Goal: Feedback & Contribution: Submit feedback/report problem

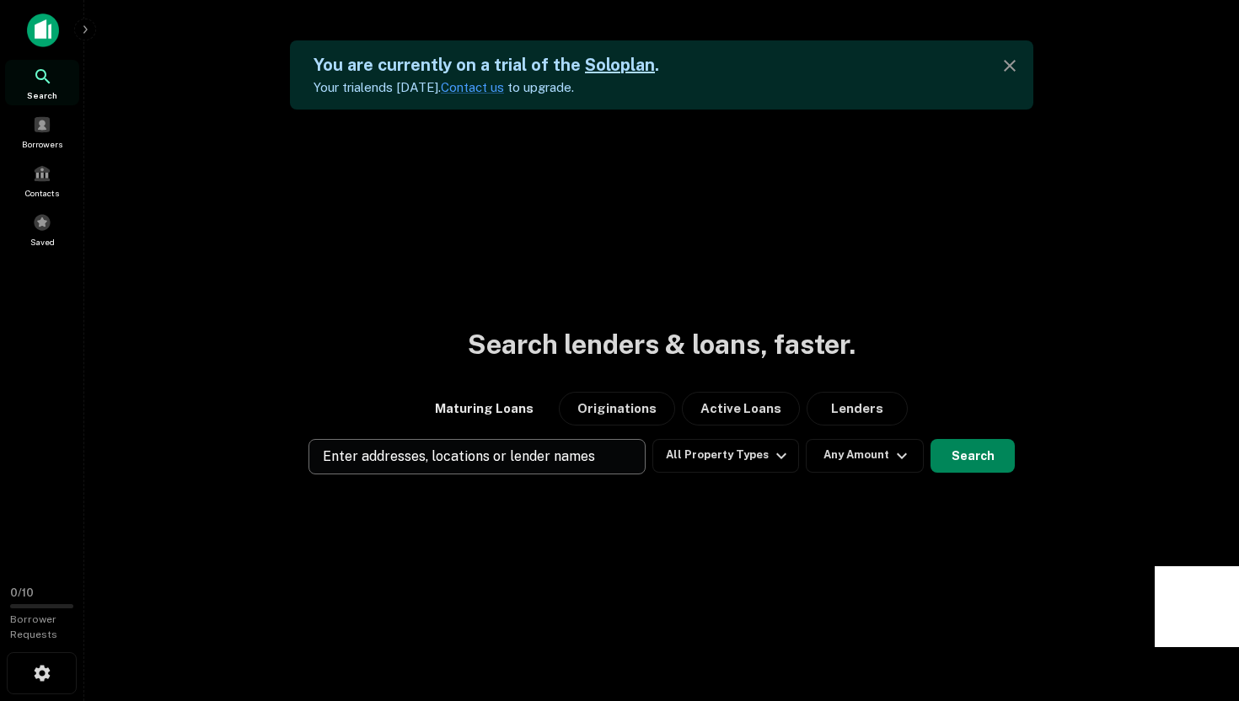
click at [495, 463] on p "Enter addresses, locations or lender names" at bounding box center [459, 457] width 272 height 20
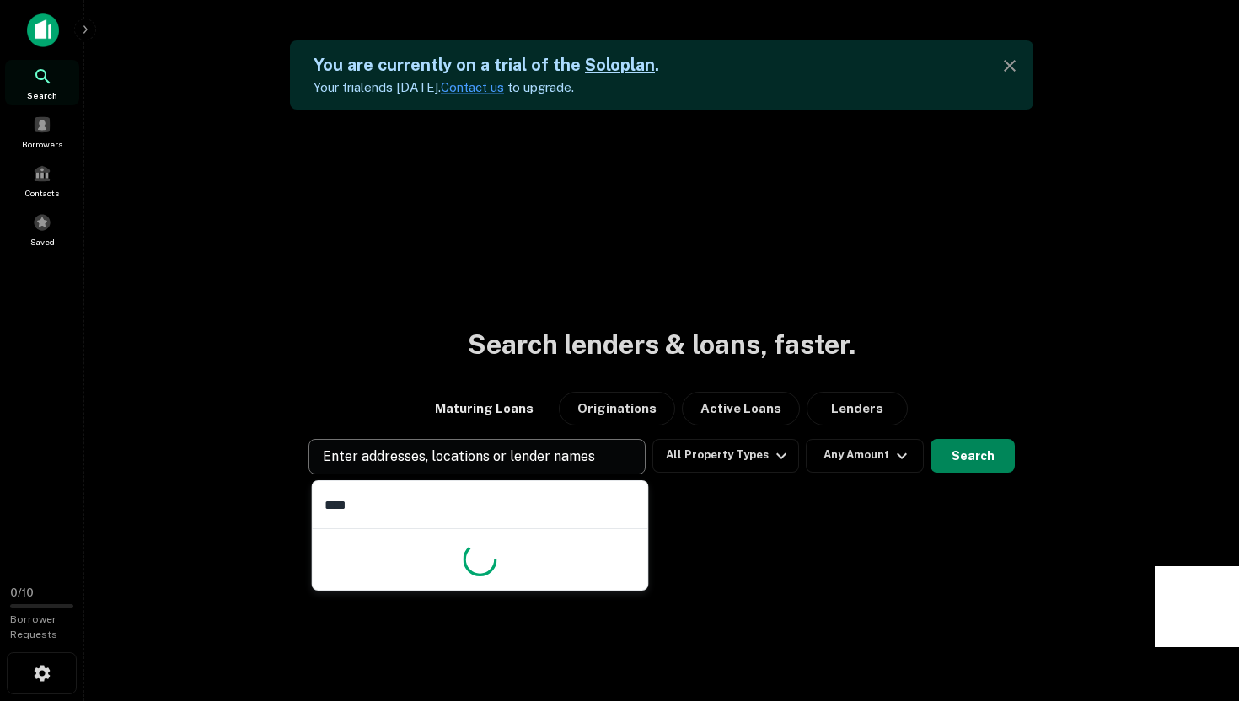
type input "*****"
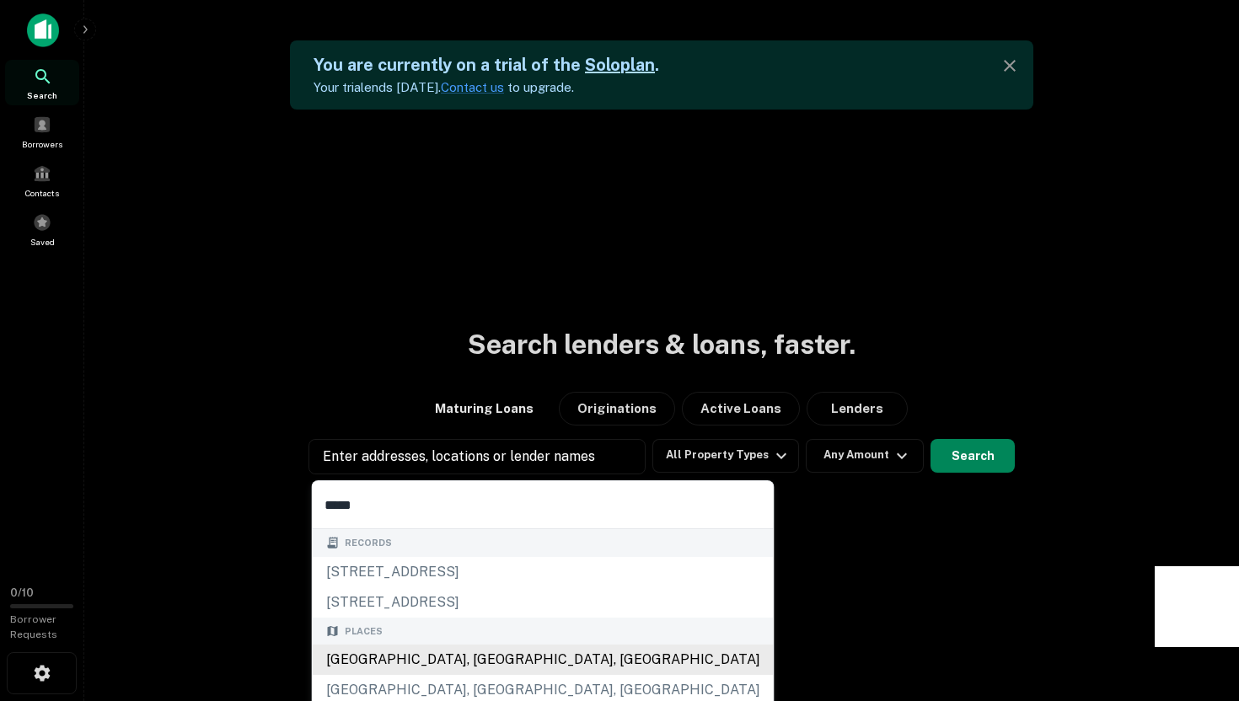
click at [437, 660] on div "[GEOGRAPHIC_DATA], [GEOGRAPHIC_DATA], [GEOGRAPHIC_DATA]" at bounding box center [543, 660] width 461 height 30
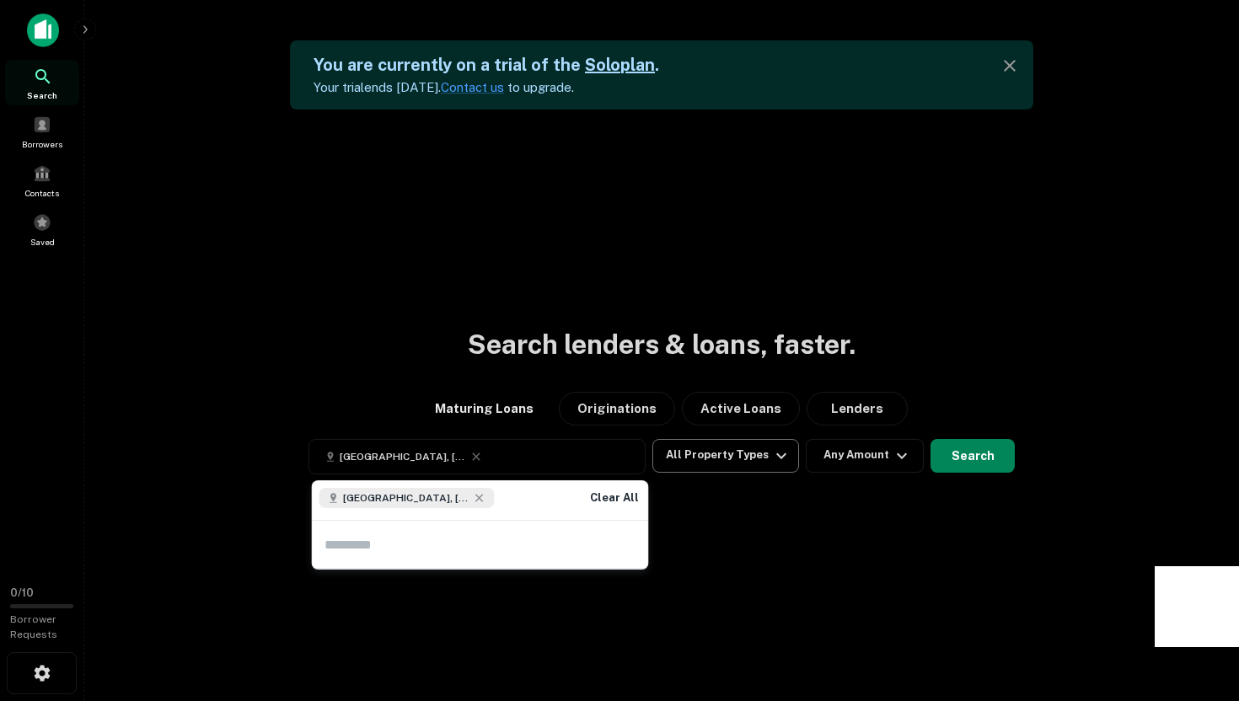
click at [742, 455] on button "All Property Types" at bounding box center [725, 456] width 147 height 34
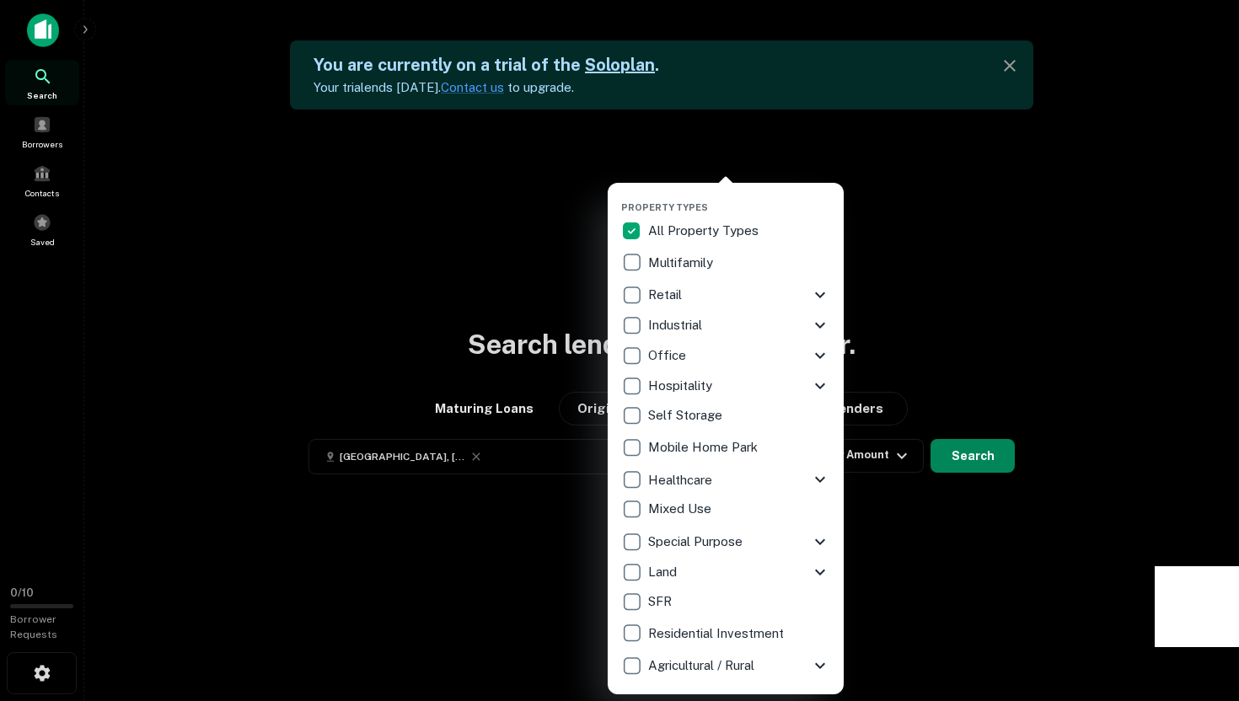
click at [668, 261] on p "Multifamily" at bounding box center [682, 263] width 68 height 20
click at [1019, 609] on div at bounding box center [619, 350] width 1239 height 701
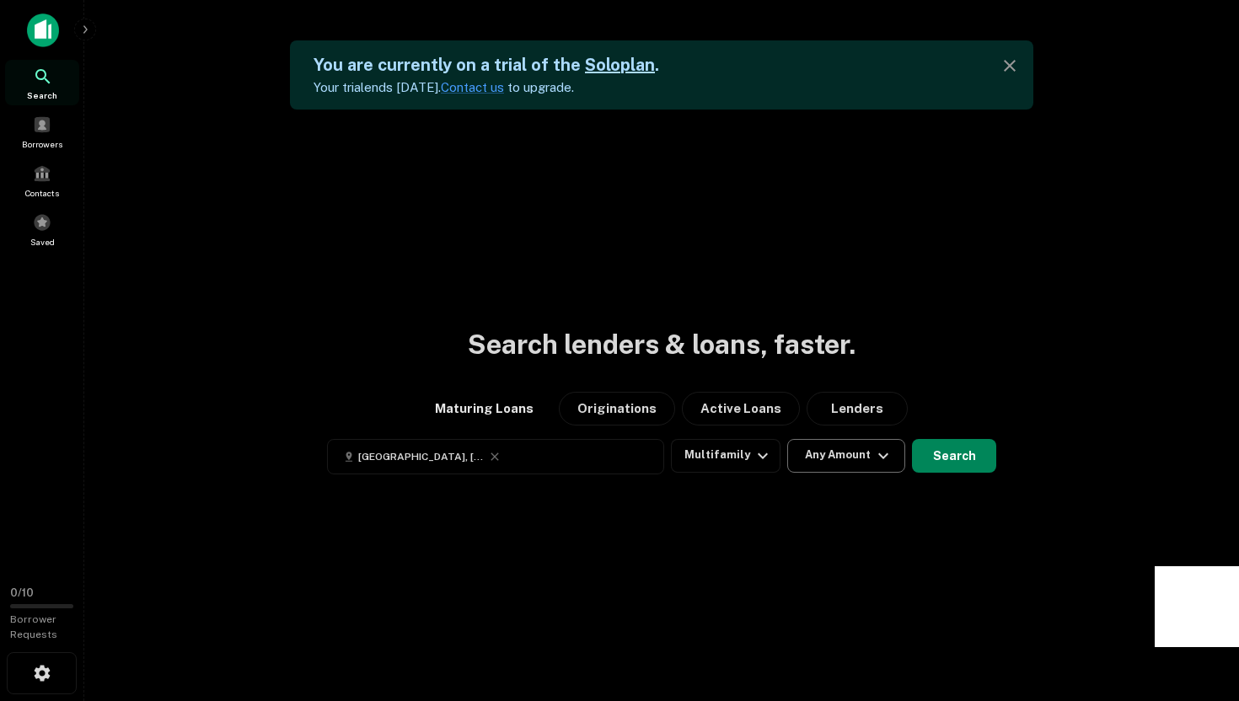
click at [859, 454] on button "Any Amount" at bounding box center [846, 456] width 118 height 34
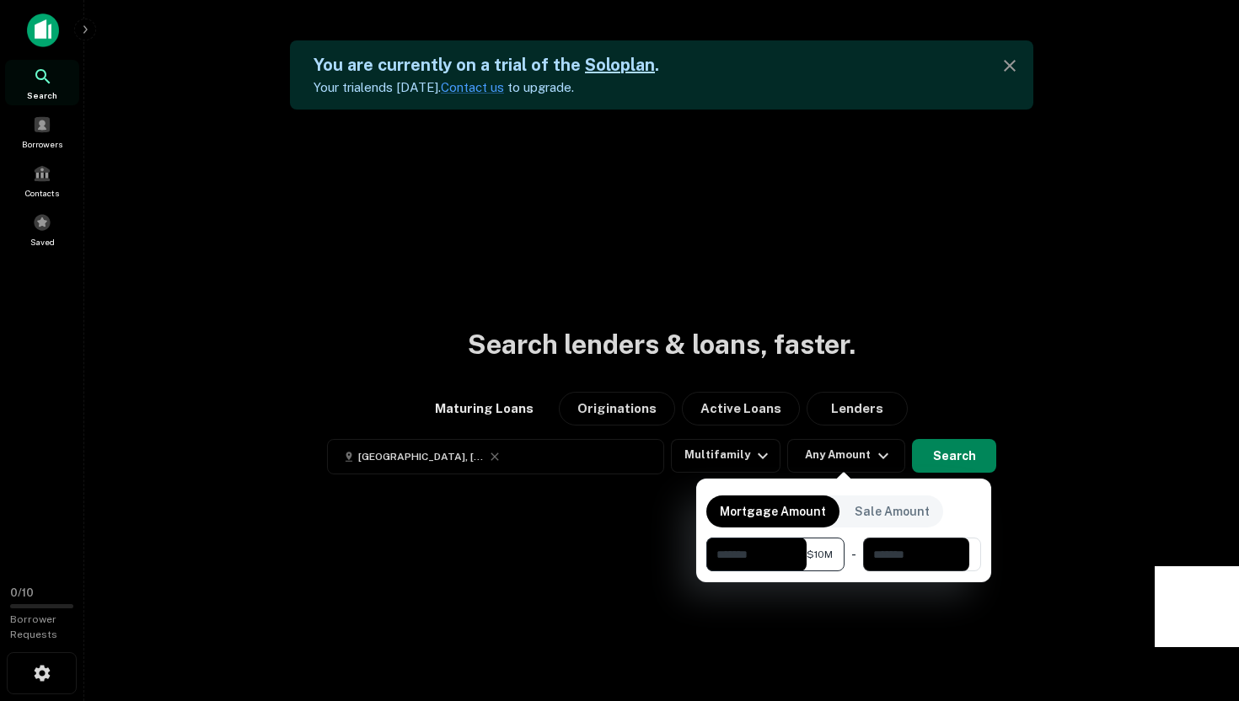
type input "********"
click at [966, 456] on div at bounding box center [619, 350] width 1239 height 701
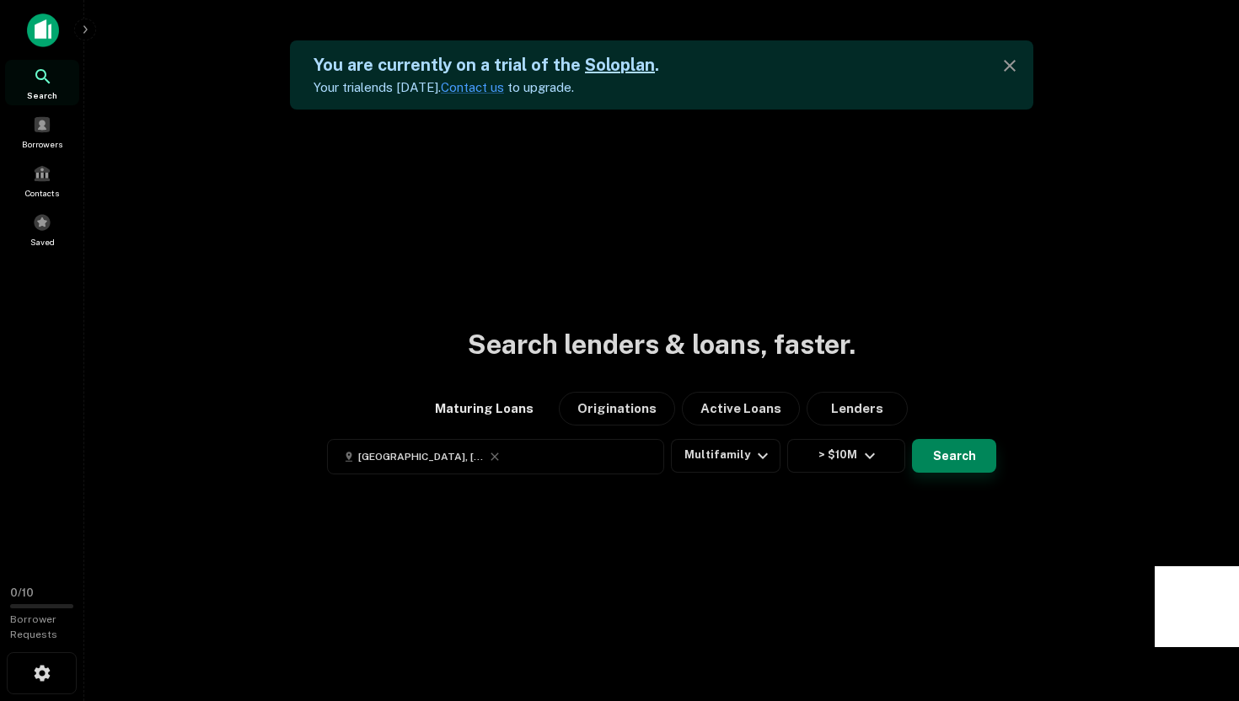
click at [969, 452] on button "Search" at bounding box center [954, 456] width 84 height 34
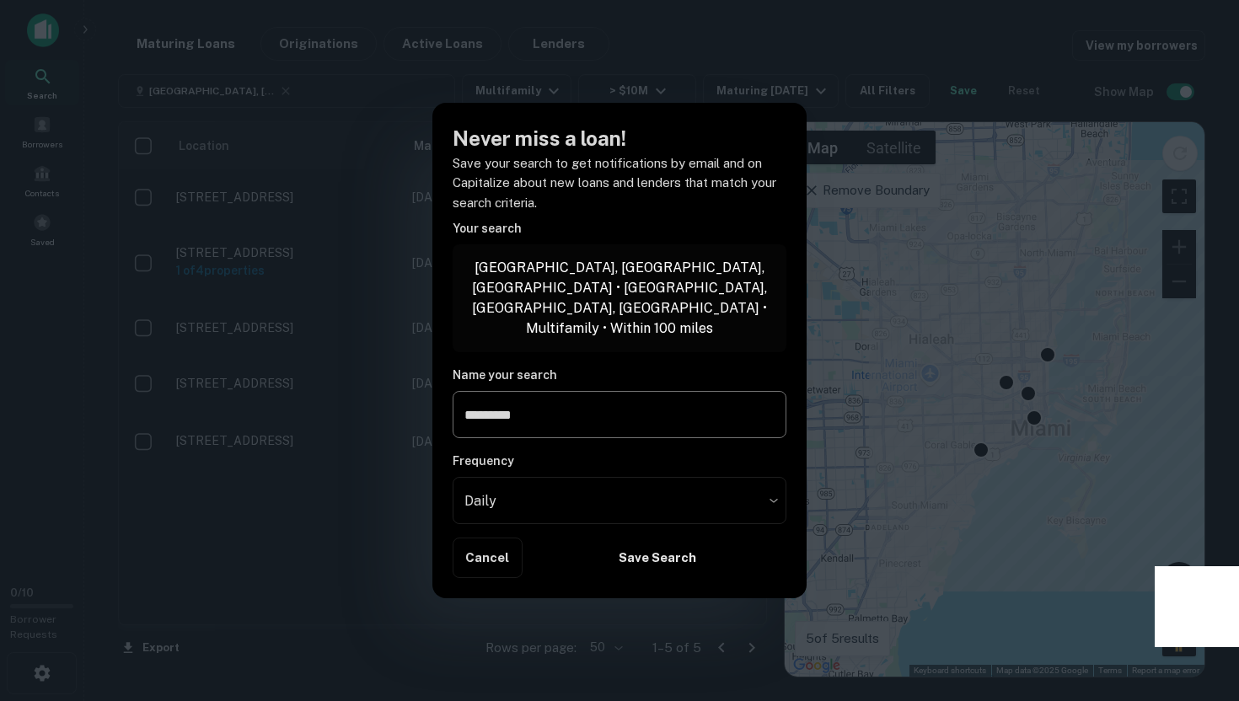
type input "*********"
click at [634, 501] on body "Search Borrowers Contacts Saved 0 / 10 Borrower Requests Maturing Loans Origina…" at bounding box center [619, 350] width 1239 height 701
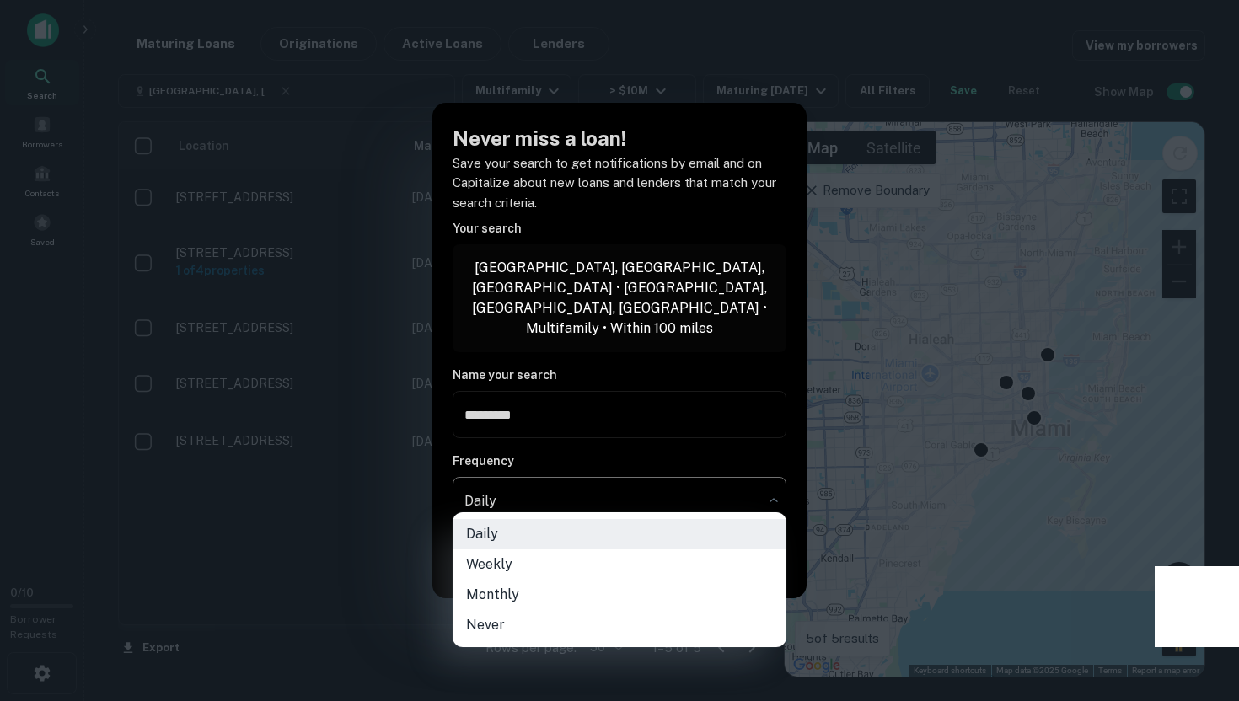
click at [634, 501] on div at bounding box center [619, 350] width 1239 height 701
click at [634, 501] on body "Search Borrowers Contacts Saved 0 / 10 Borrower Requests Maturing Loans Origina…" at bounding box center [619, 350] width 1239 height 701
click at [634, 501] on div at bounding box center [619, 350] width 1239 height 701
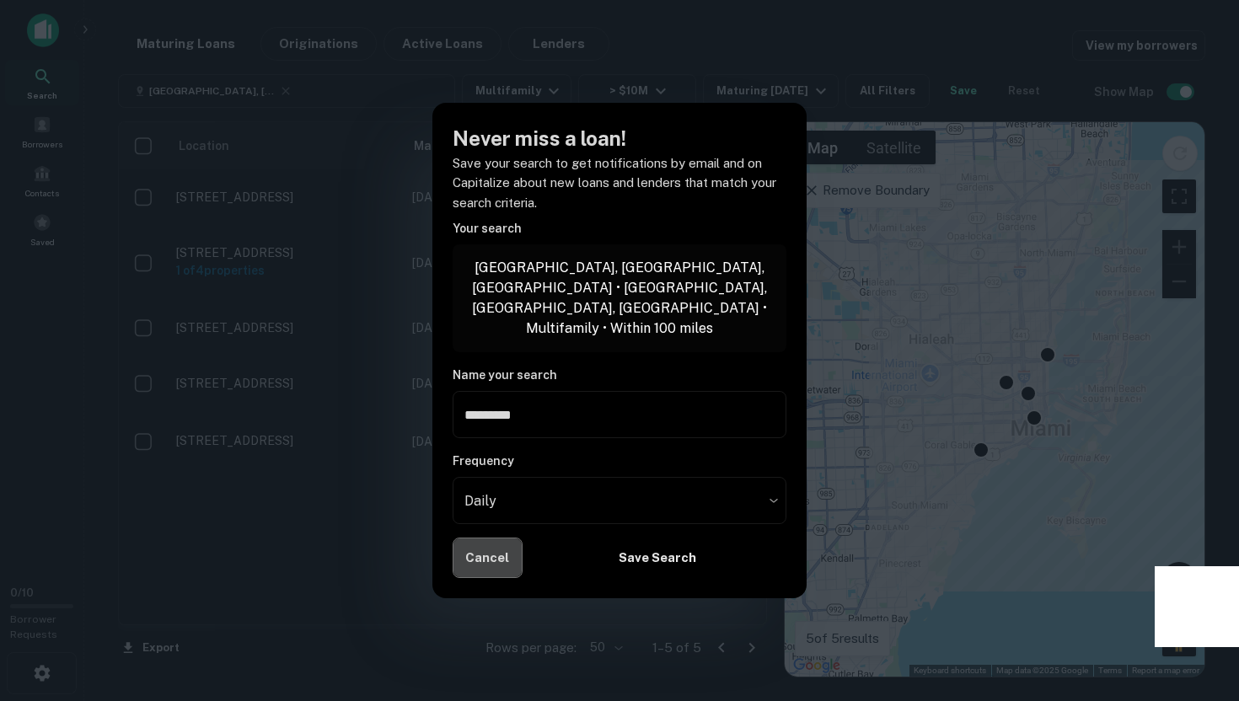
click at [490, 543] on button "Cancel" at bounding box center [487, 558] width 70 height 40
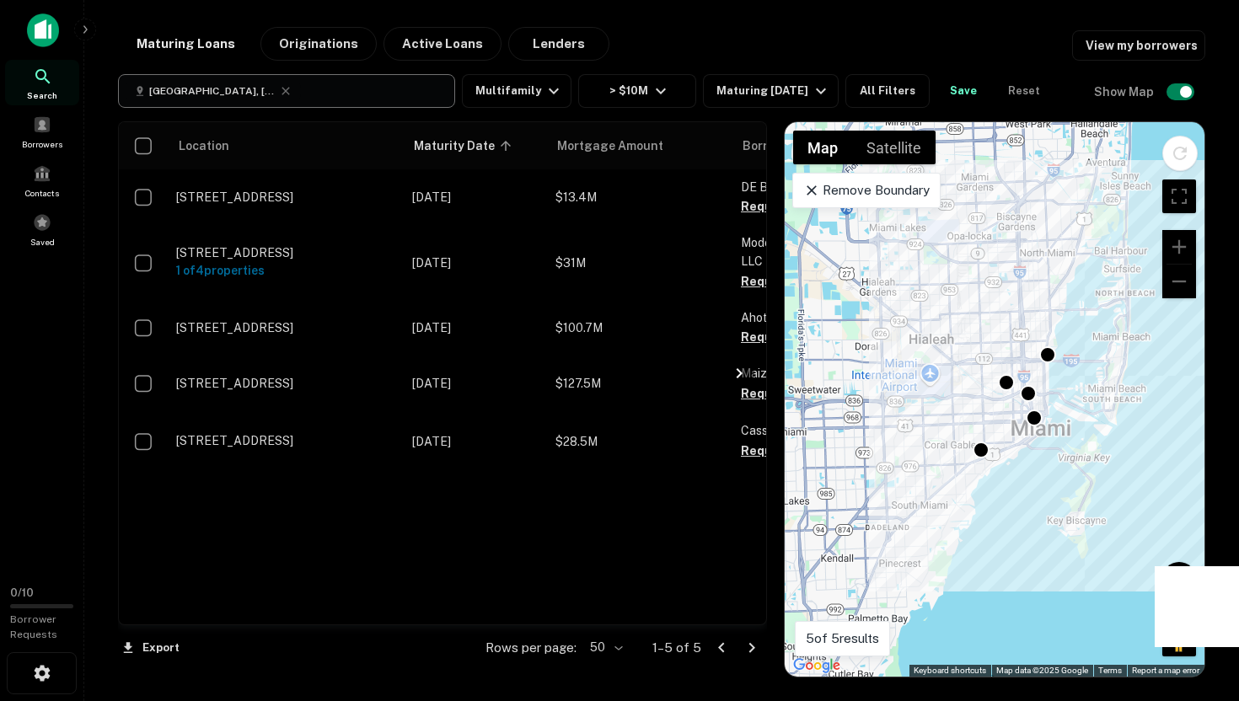
click at [270, 94] on button "[GEOGRAPHIC_DATA], [GEOGRAPHIC_DATA], [GEOGRAPHIC_DATA]" at bounding box center [286, 91] width 337 height 34
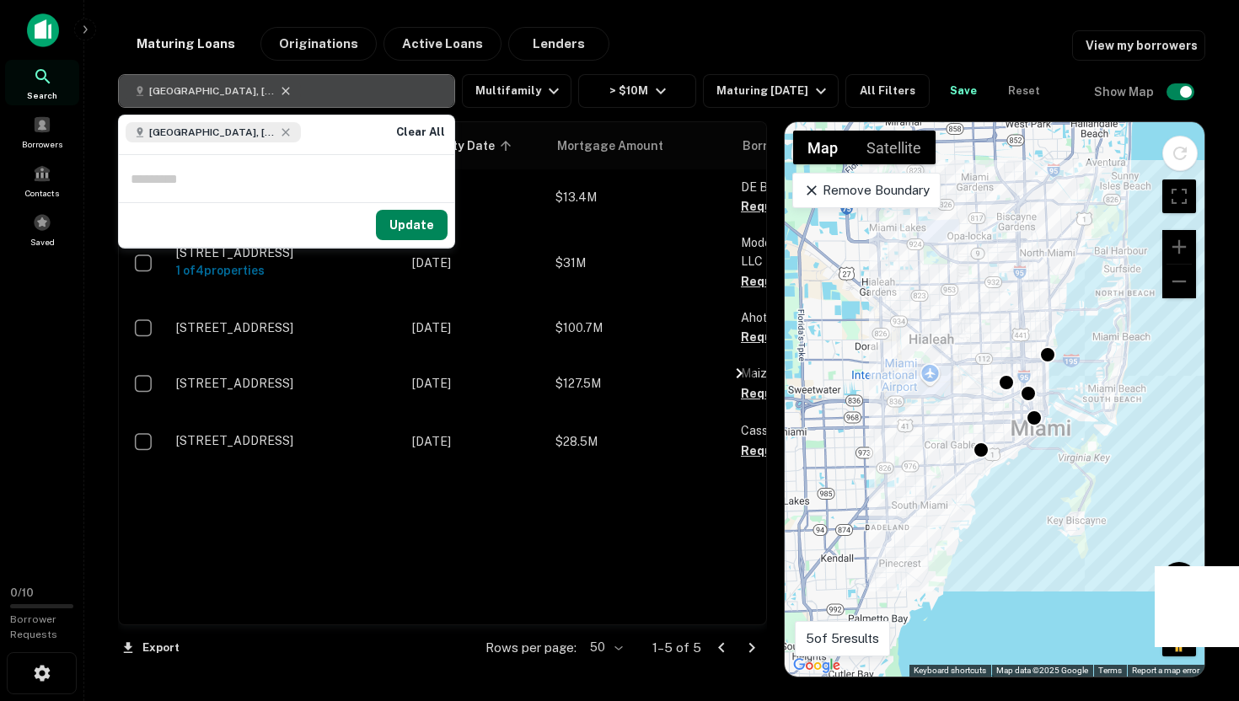
click at [279, 92] on icon "button" at bounding box center [285, 90] width 13 height 13
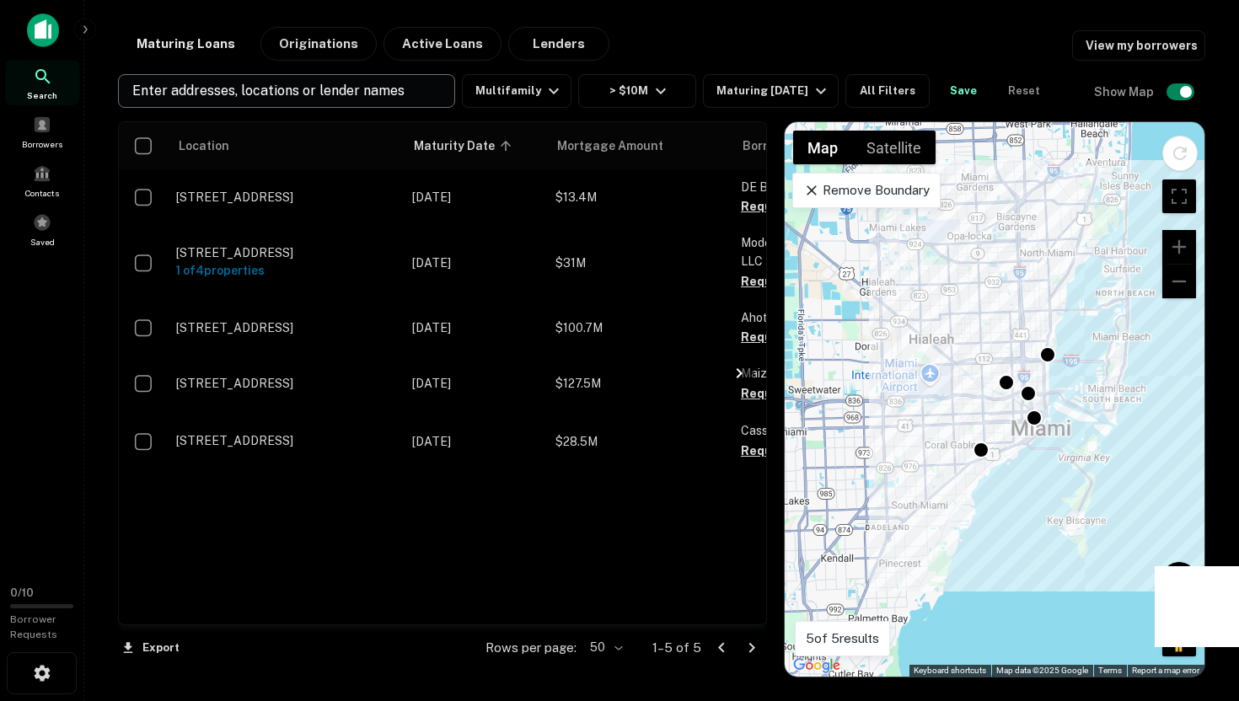
click at [377, 88] on p "Enter addresses, locations or lender names" at bounding box center [268, 91] width 272 height 20
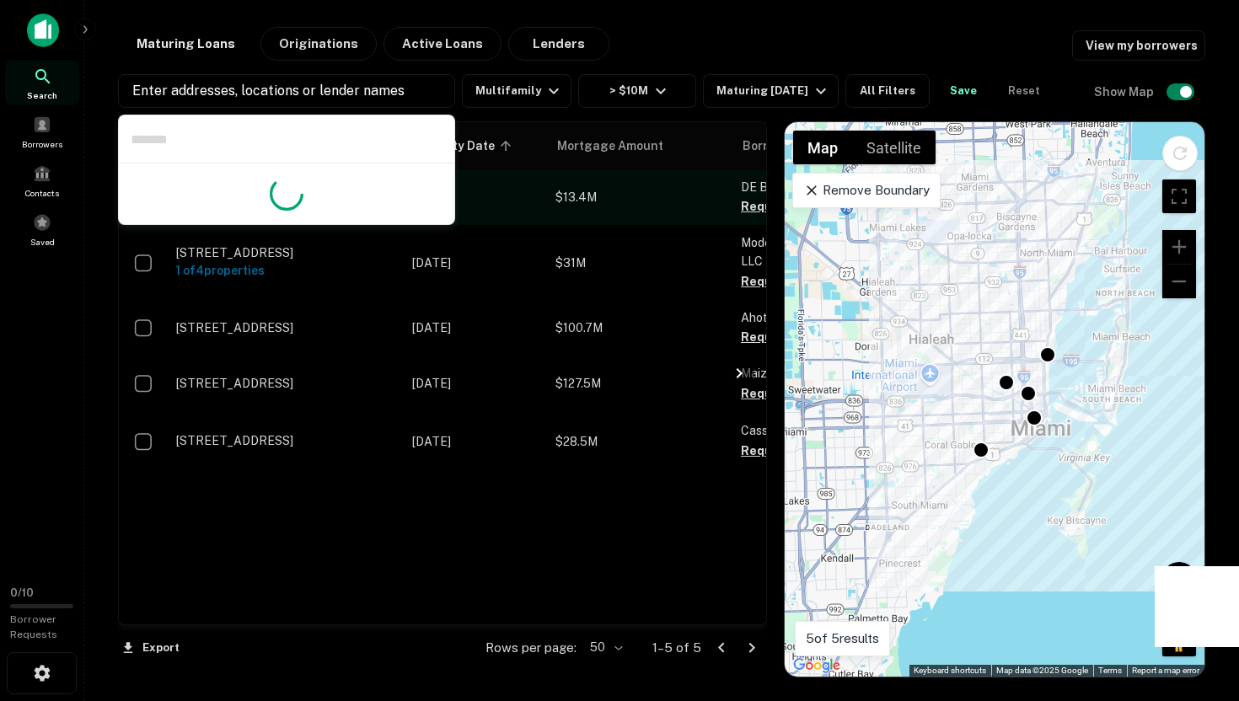
type input "********"
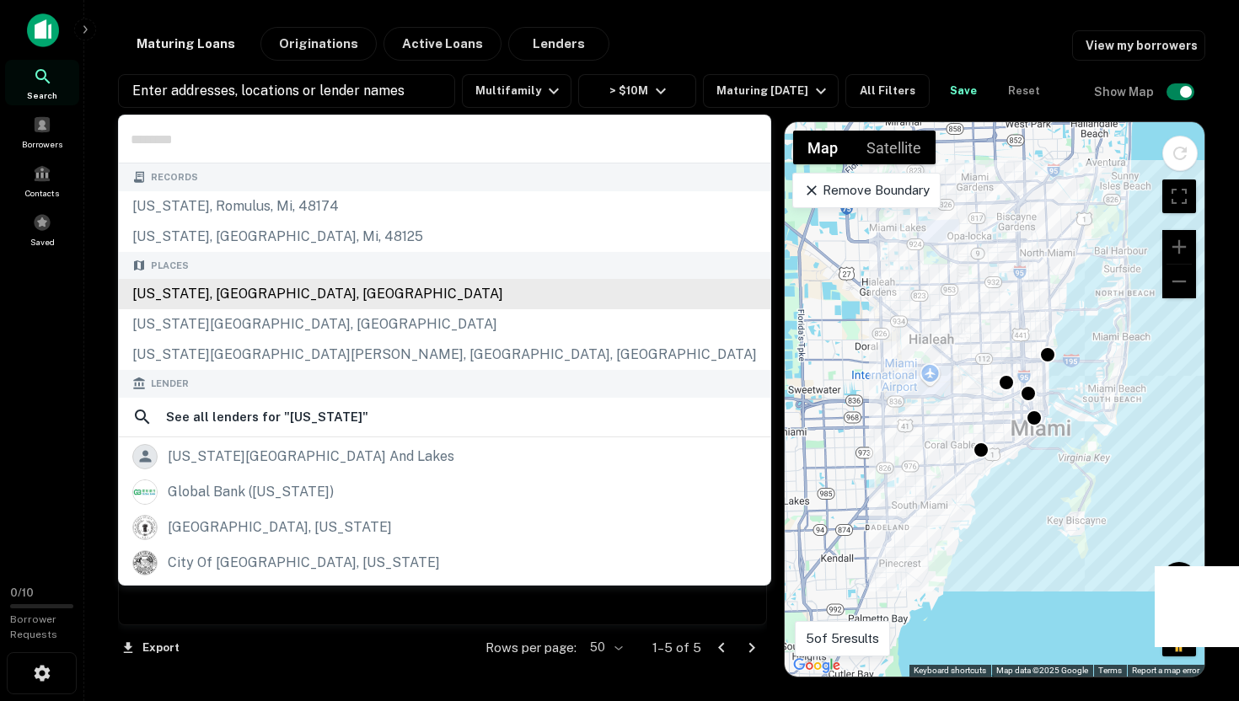
click at [260, 291] on div "[US_STATE], [GEOGRAPHIC_DATA], [GEOGRAPHIC_DATA]" at bounding box center [444, 294] width 651 height 30
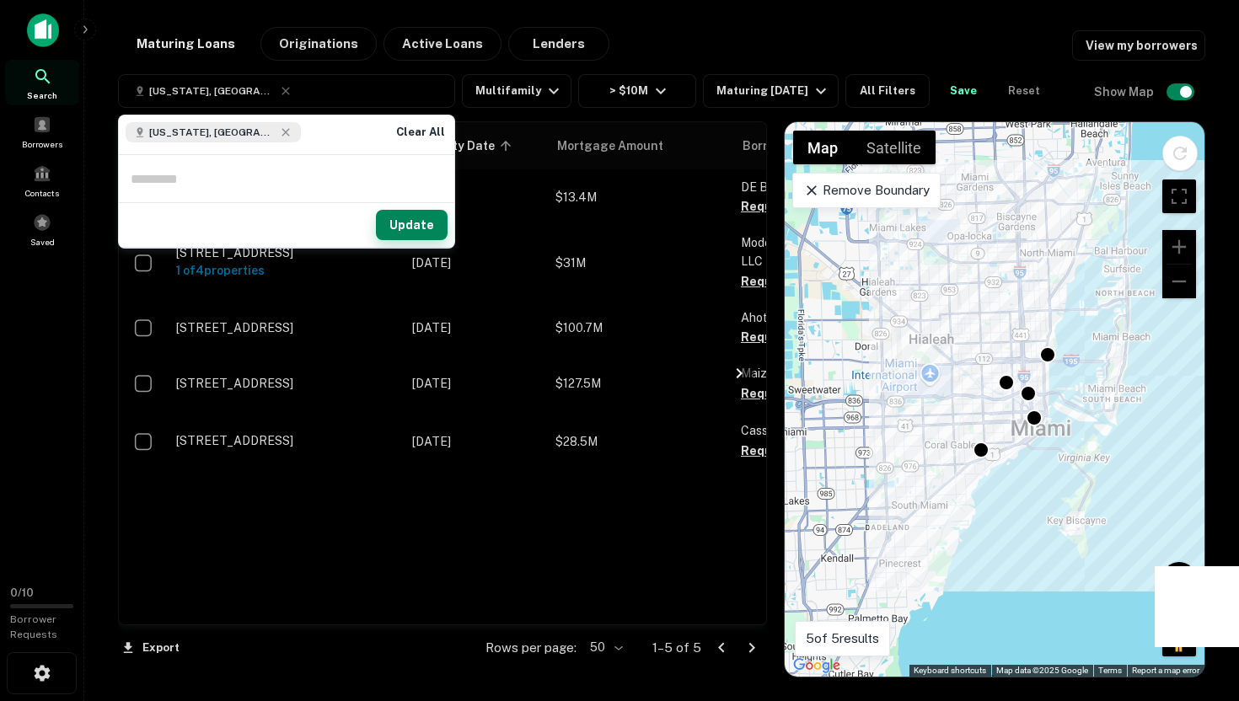
click at [409, 225] on button "Update" at bounding box center [412, 225] width 72 height 30
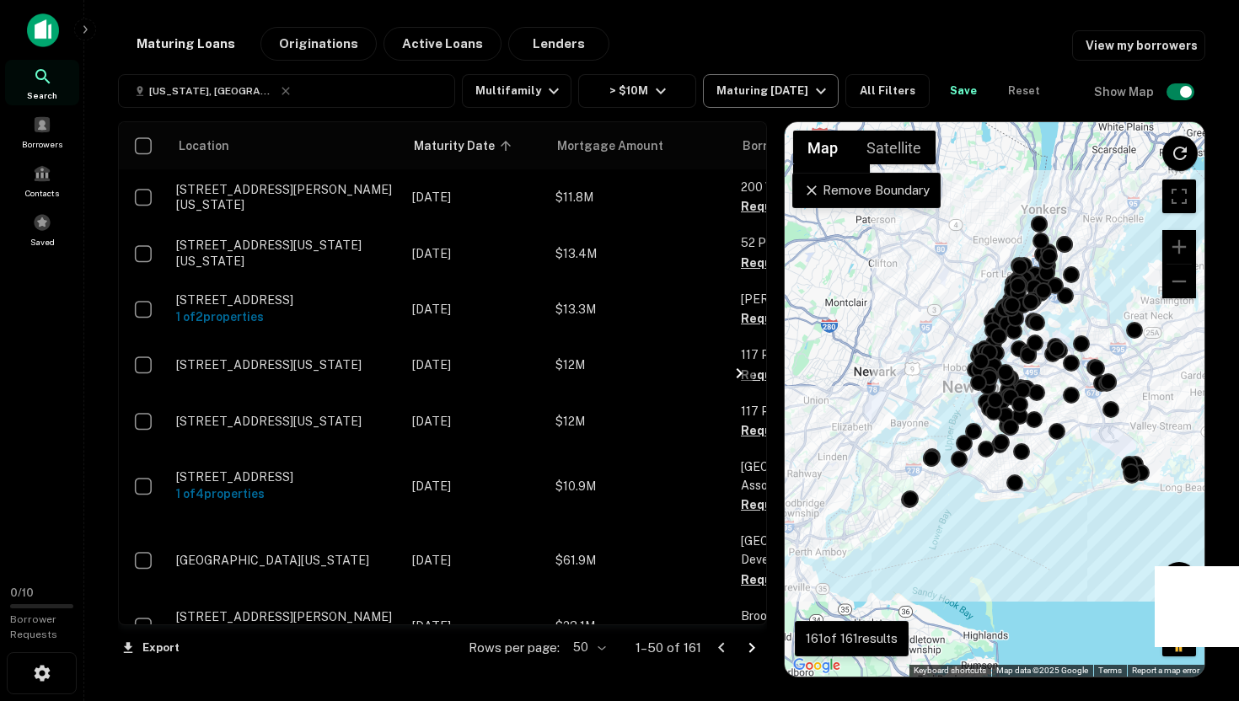
click at [811, 99] on icon "button" at bounding box center [821, 91] width 20 height 20
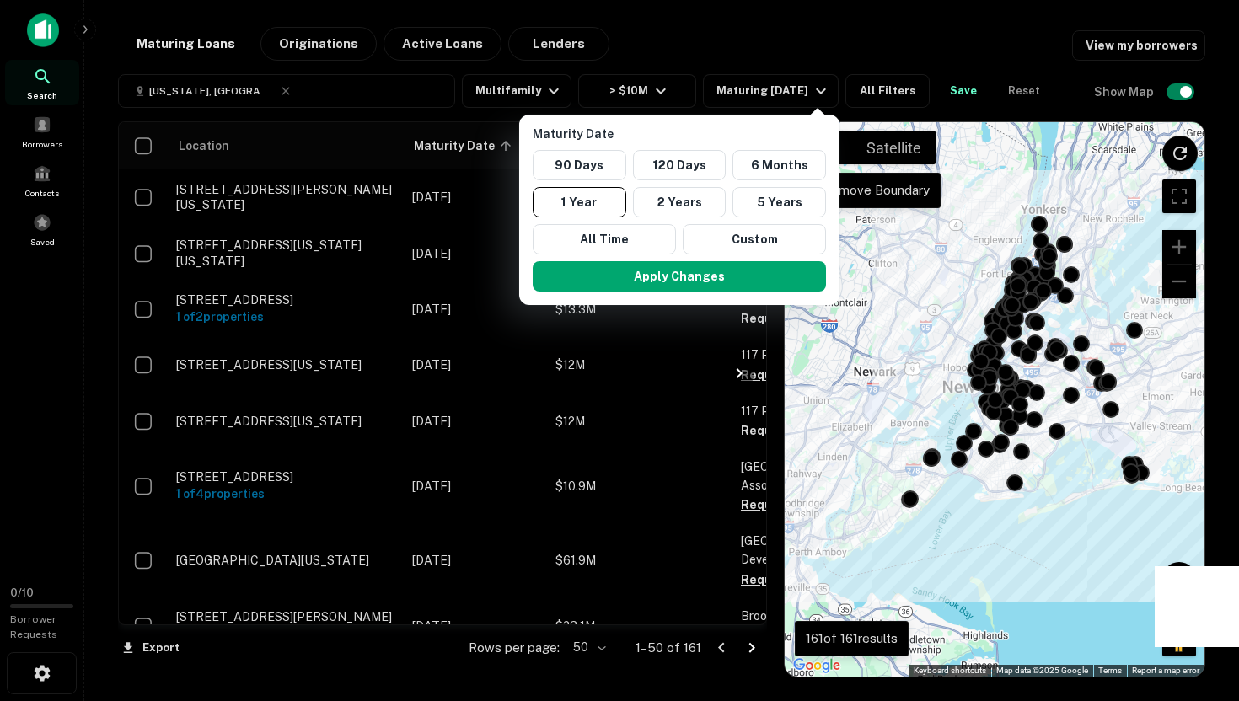
click at [807, 99] on div at bounding box center [619, 350] width 1239 height 701
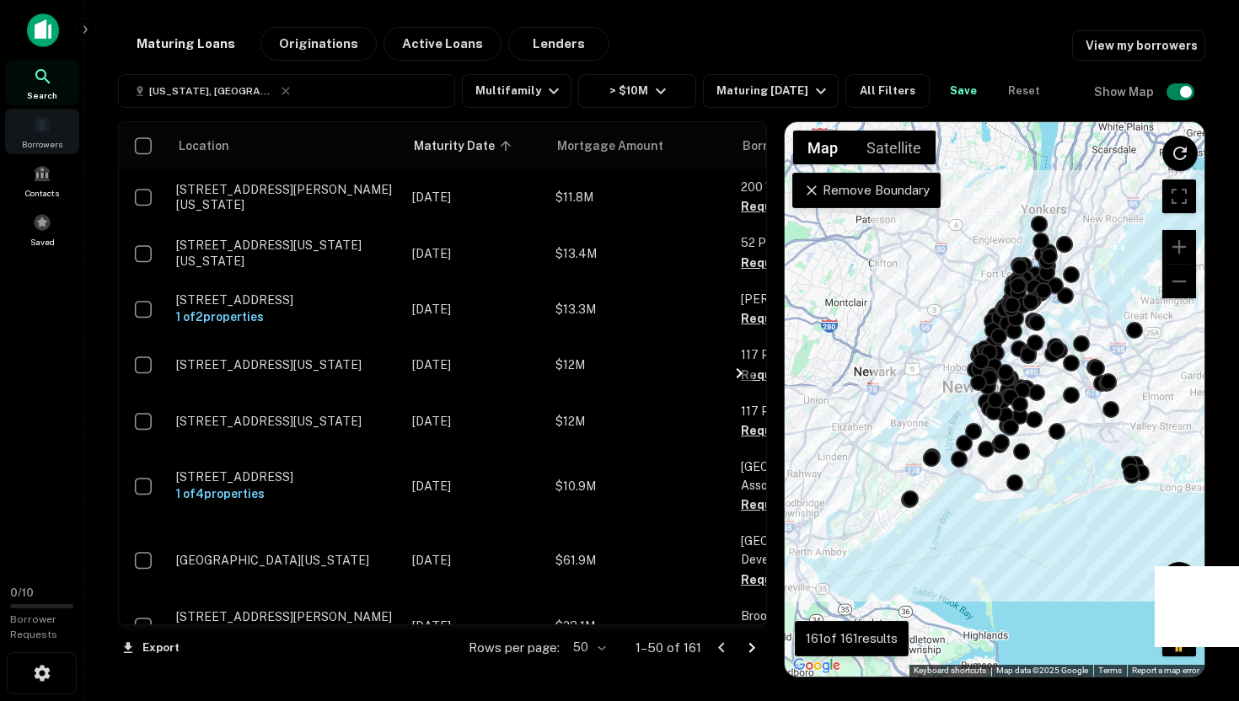
click at [38, 127] on span at bounding box center [42, 124] width 19 height 19
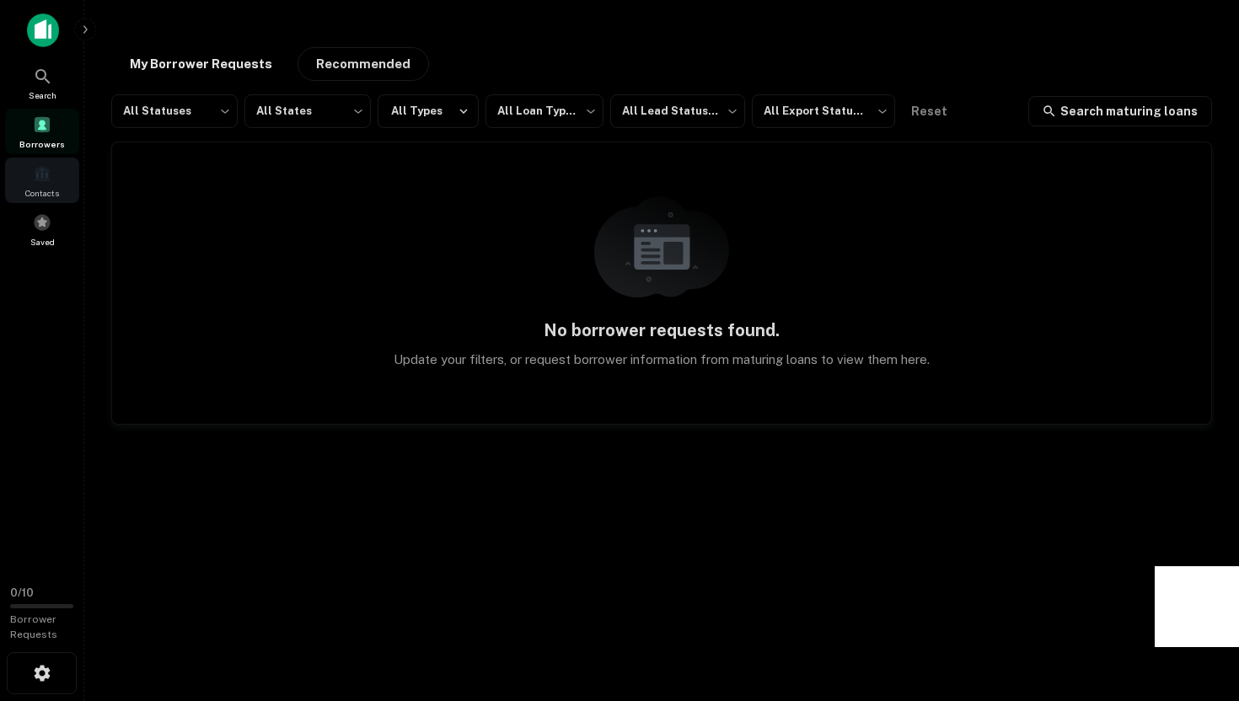
click at [47, 175] on span at bounding box center [42, 173] width 19 height 19
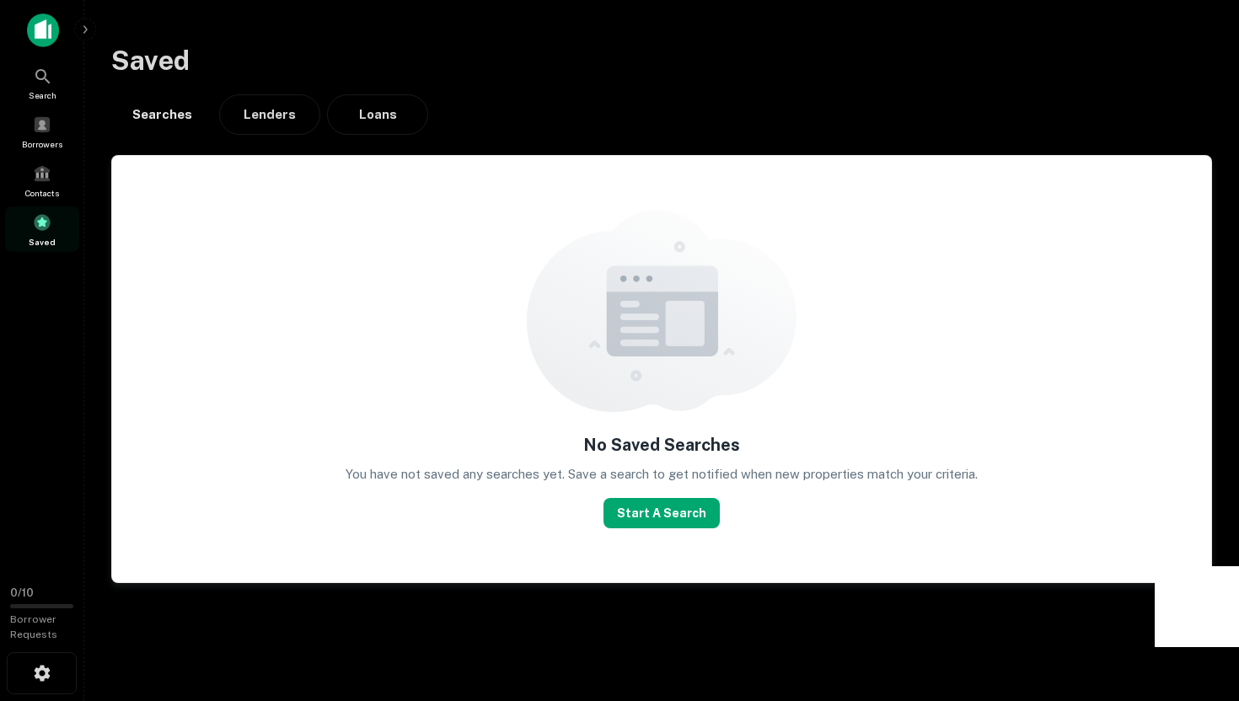
click at [375, 393] on div "No Saved Searches You have not saved any searches yet. Save a search to get not…" at bounding box center [661, 369] width 1099 height 426
click at [29, 40] on img at bounding box center [43, 30] width 32 height 34
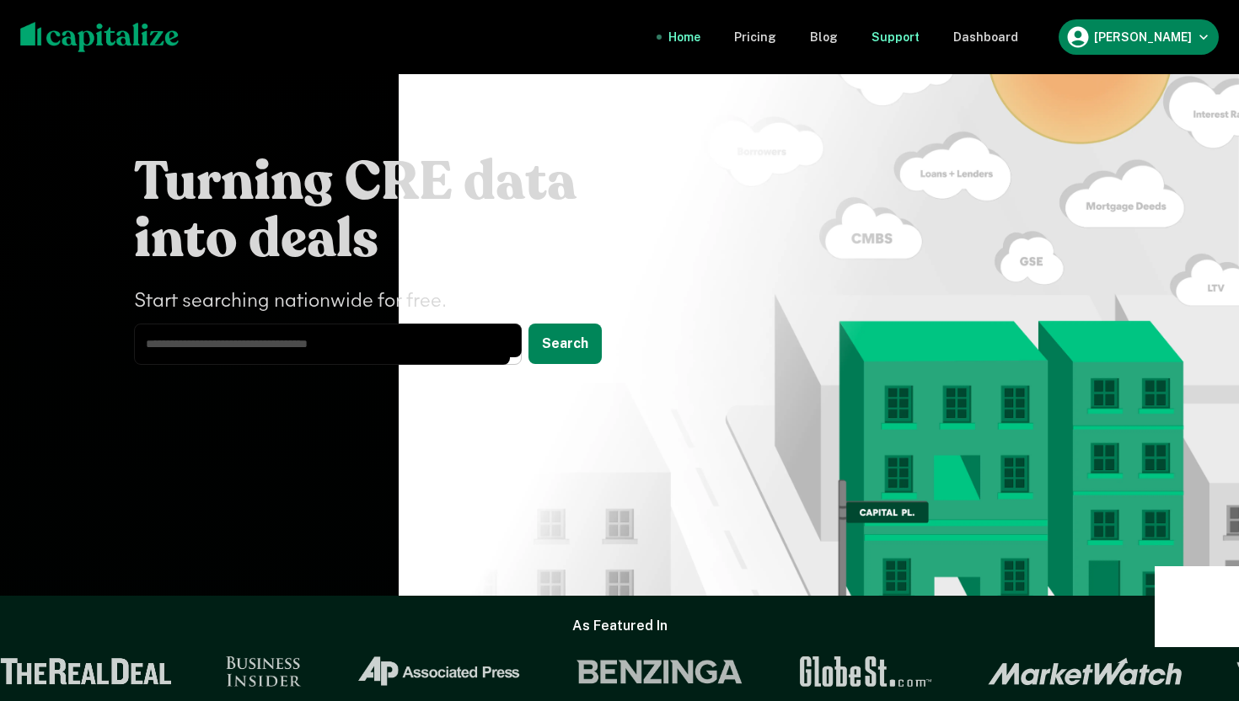
click at [919, 43] on div "Support" at bounding box center [895, 37] width 48 height 19
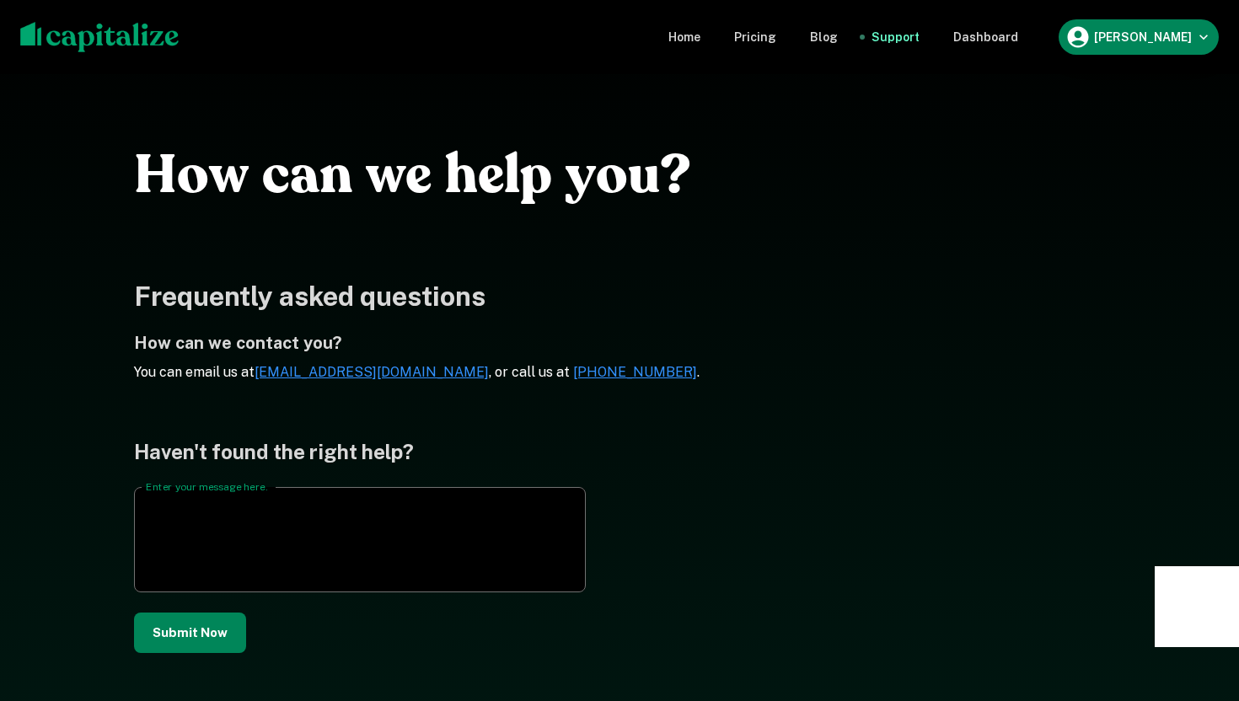
click at [501, 505] on textarea "Enter your message here." at bounding box center [360, 540] width 428 height 78
type textarea "**********"
click at [185, 648] on button "Submit Now" at bounding box center [190, 633] width 112 height 40
